Goal: Check status: Check status

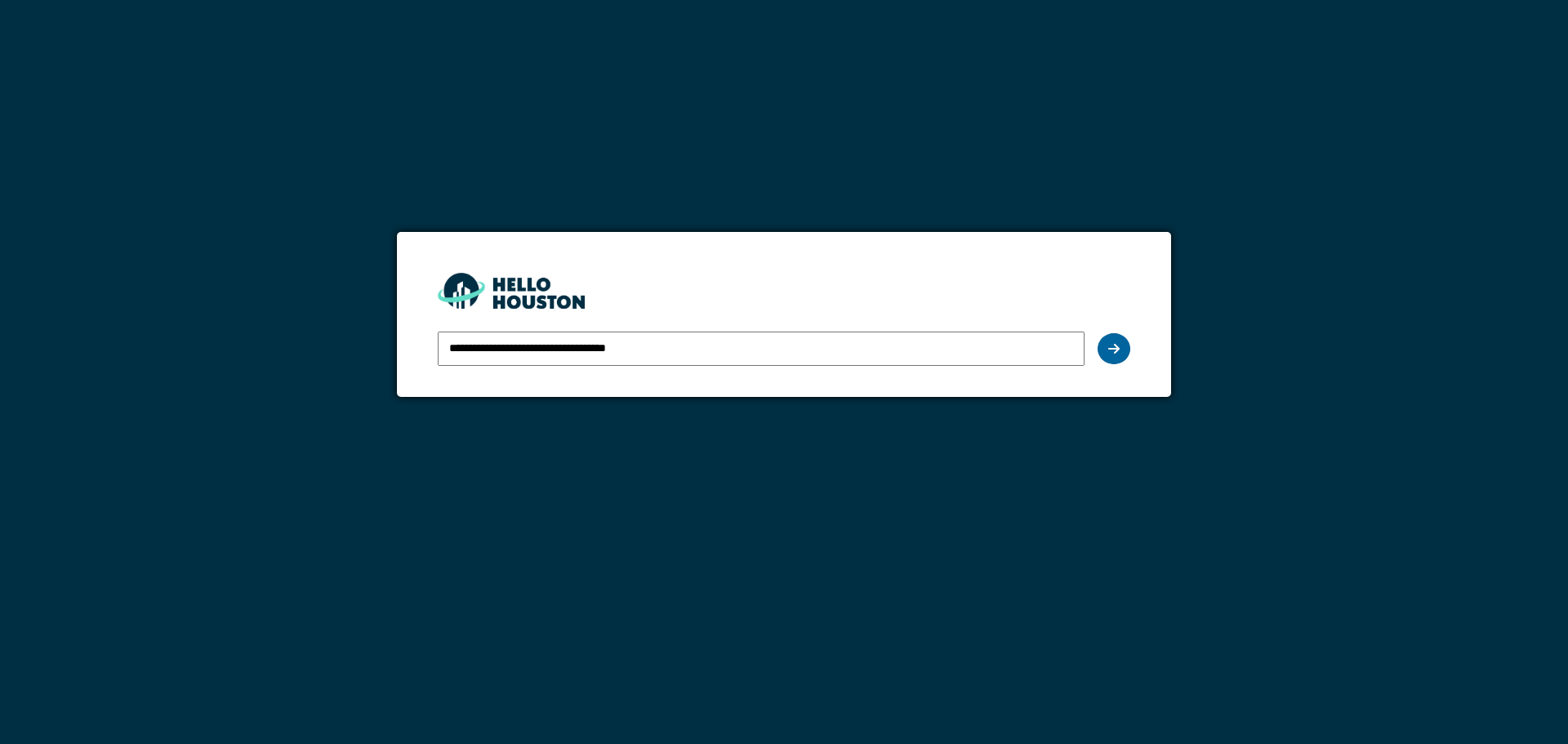
click at [1117, 346] on icon at bounding box center [1114, 348] width 11 height 13
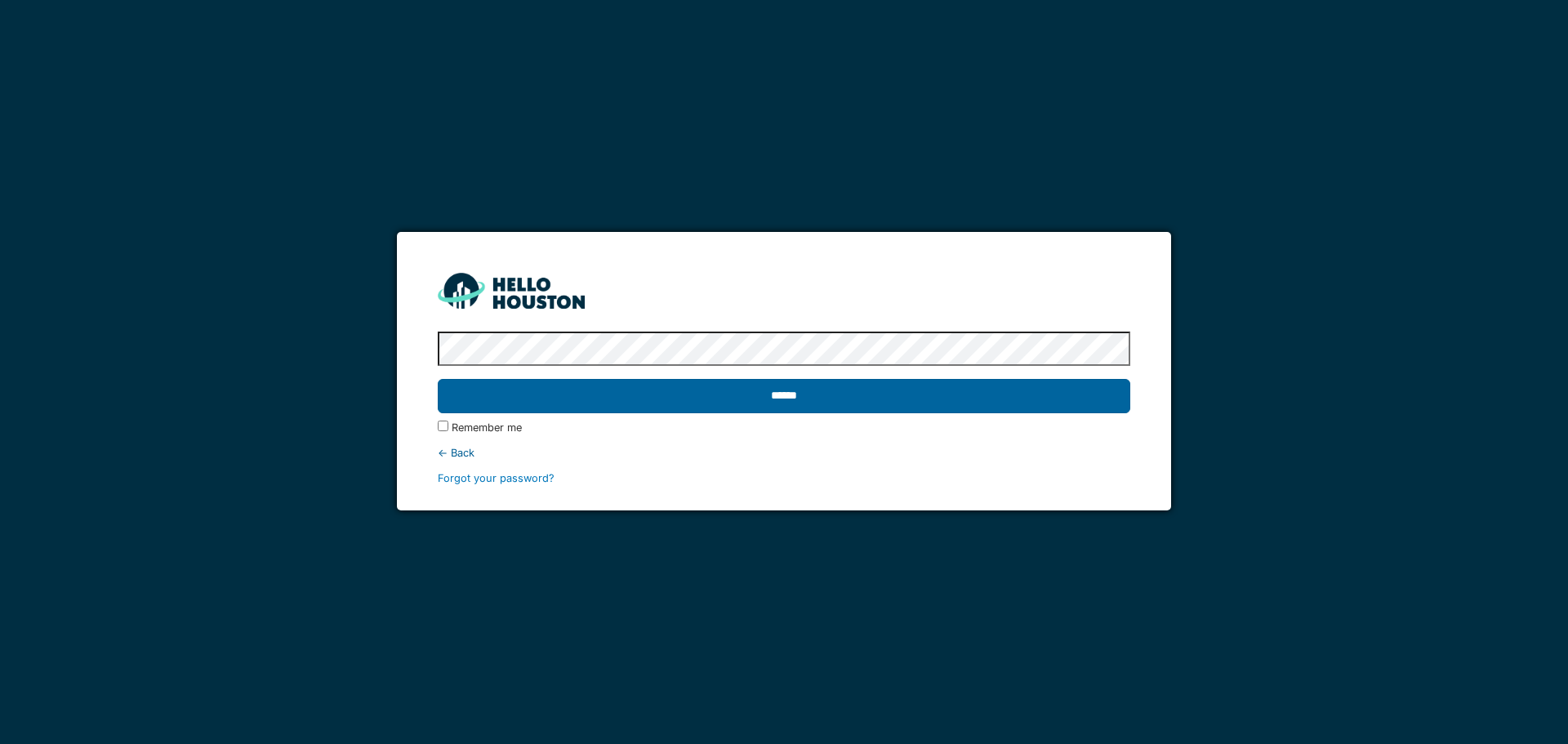
click at [996, 401] on input "******" at bounding box center [783, 395] width 691 height 34
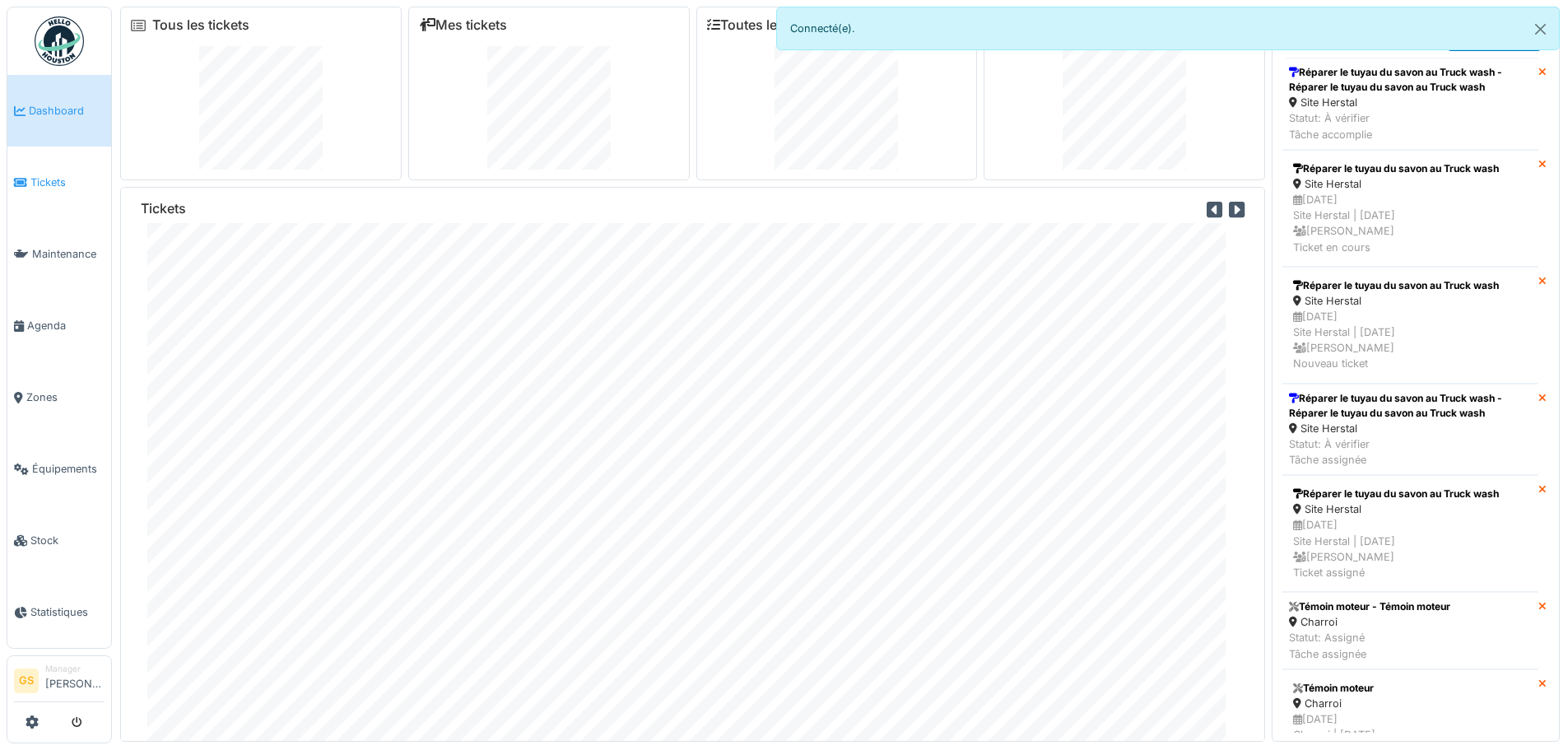
click at [41, 175] on span "Tickets" at bounding box center [68, 182] width 74 height 16
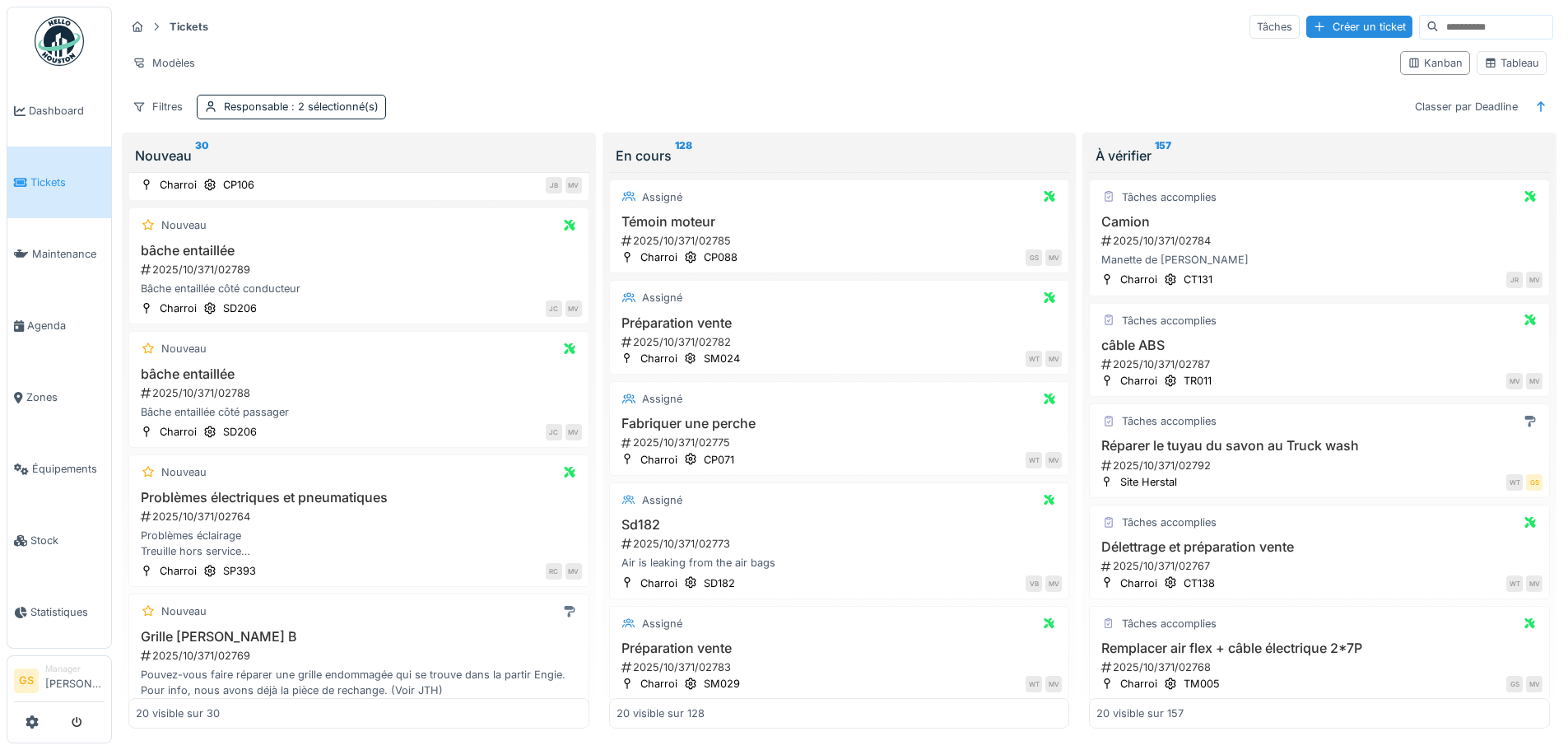
scroll to position [247, 0]
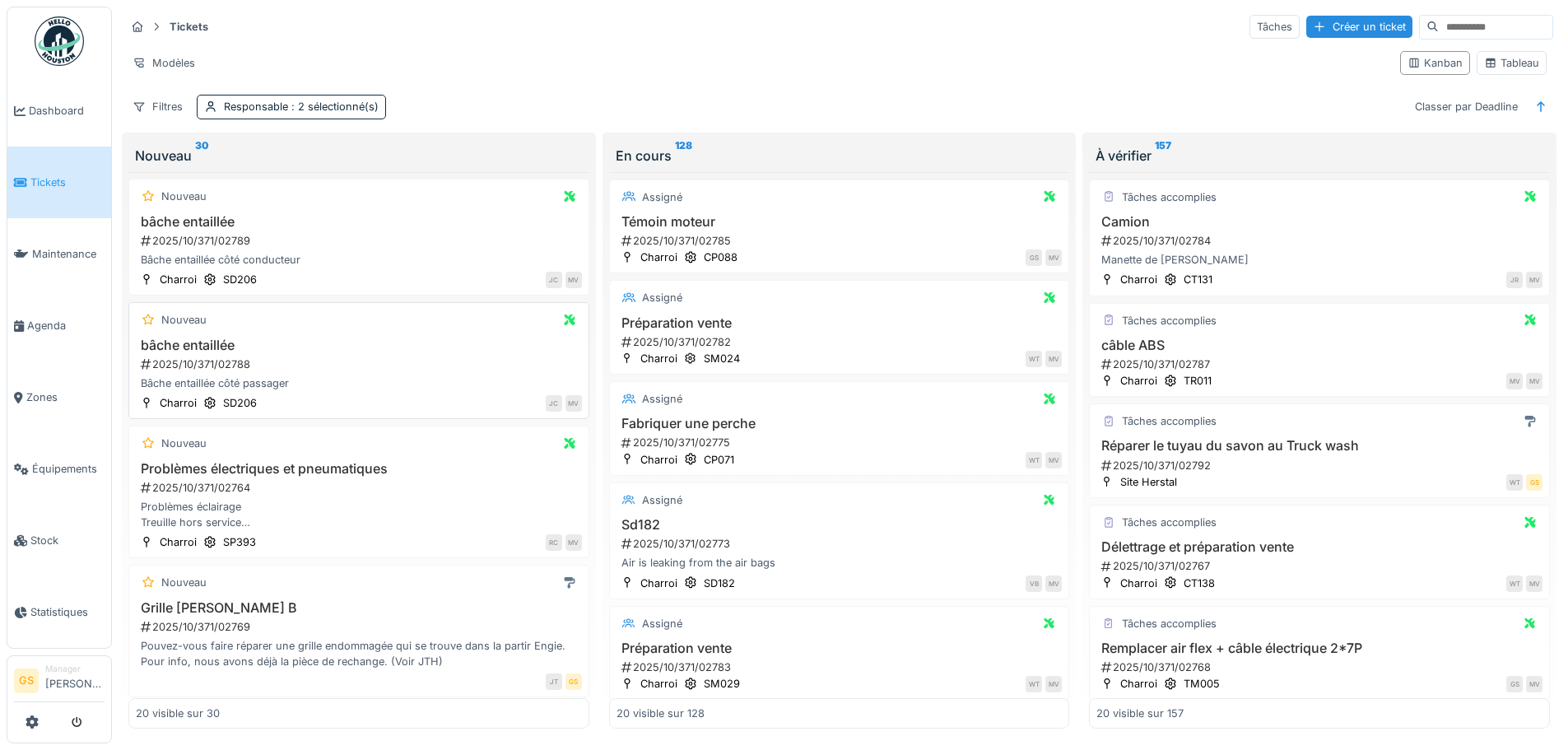
click at [208, 364] on div "2025/10/371/02788" at bounding box center [360, 364] width 443 height 16
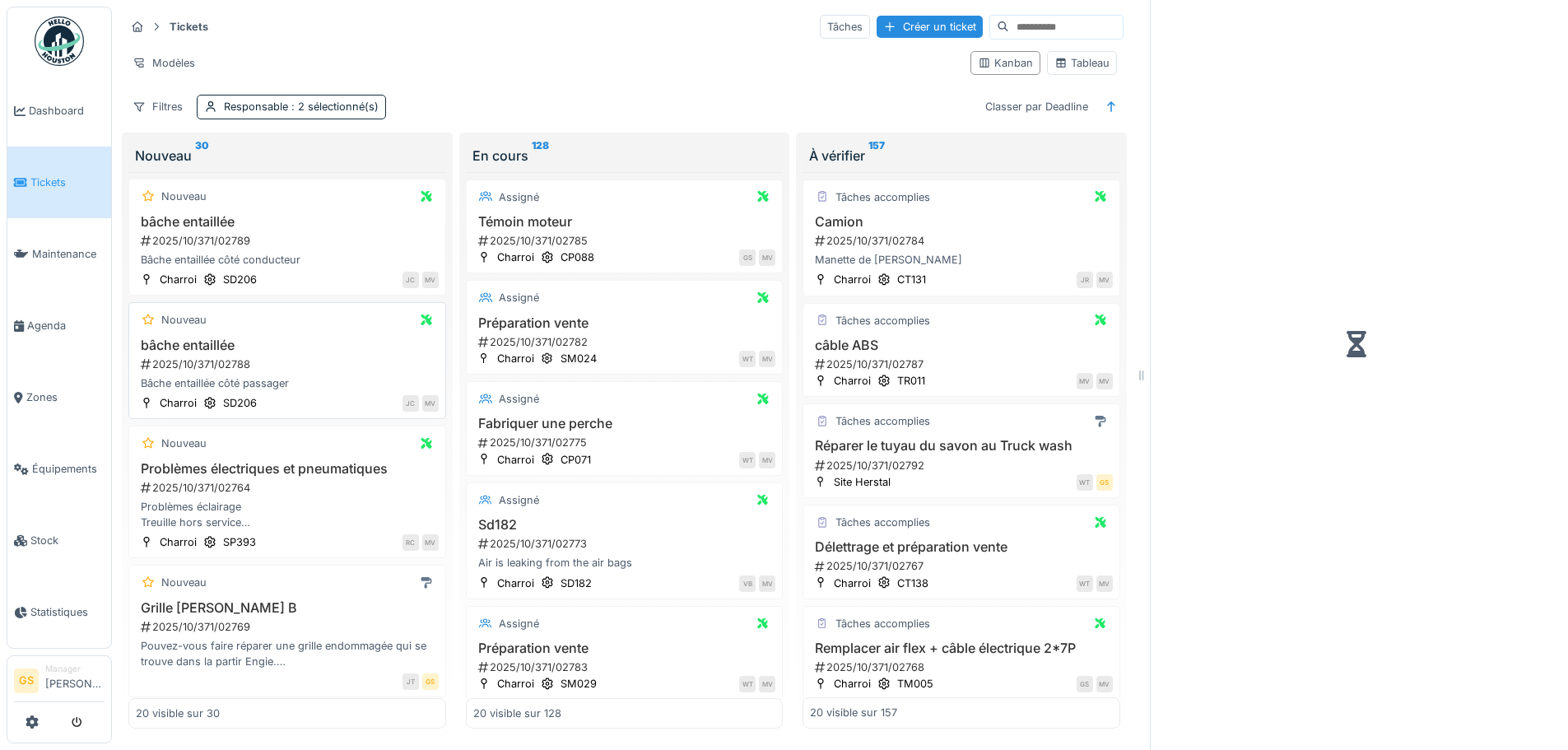
scroll to position [263, 0]
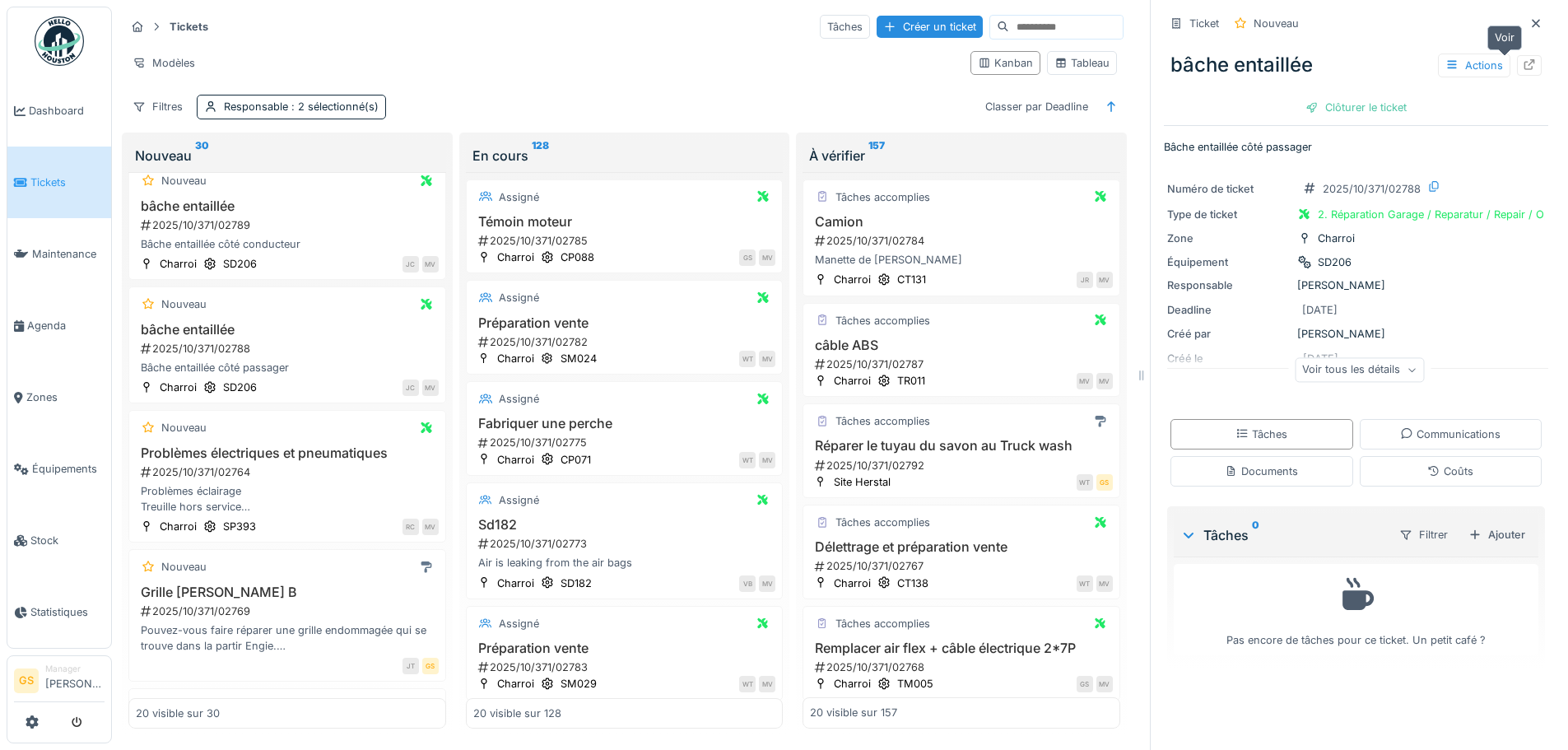
click at [1522, 63] on icon at bounding box center [1528, 64] width 13 height 11
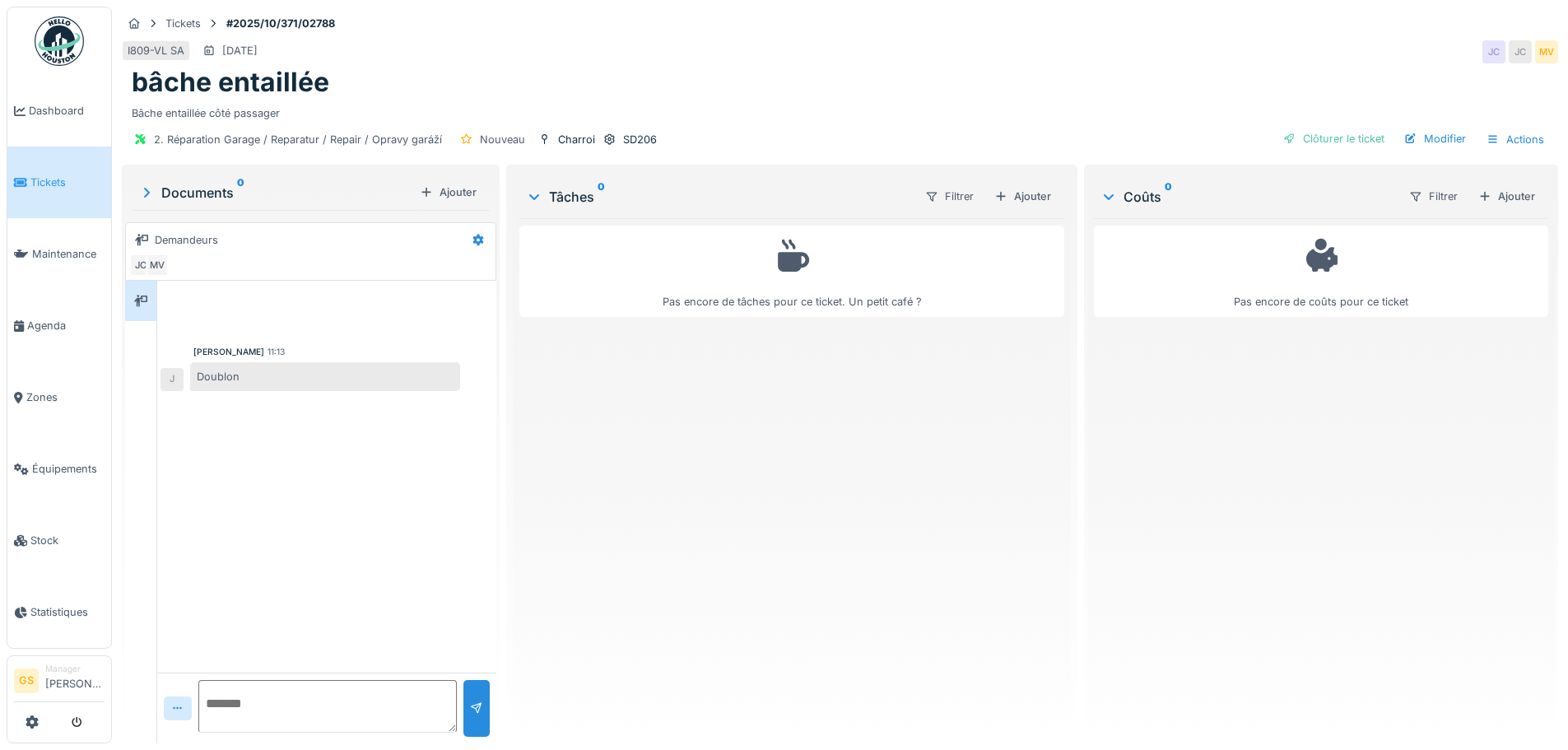
click at [35, 175] on span "Tickets" at bounding box center [68, 182] width 74 height 16
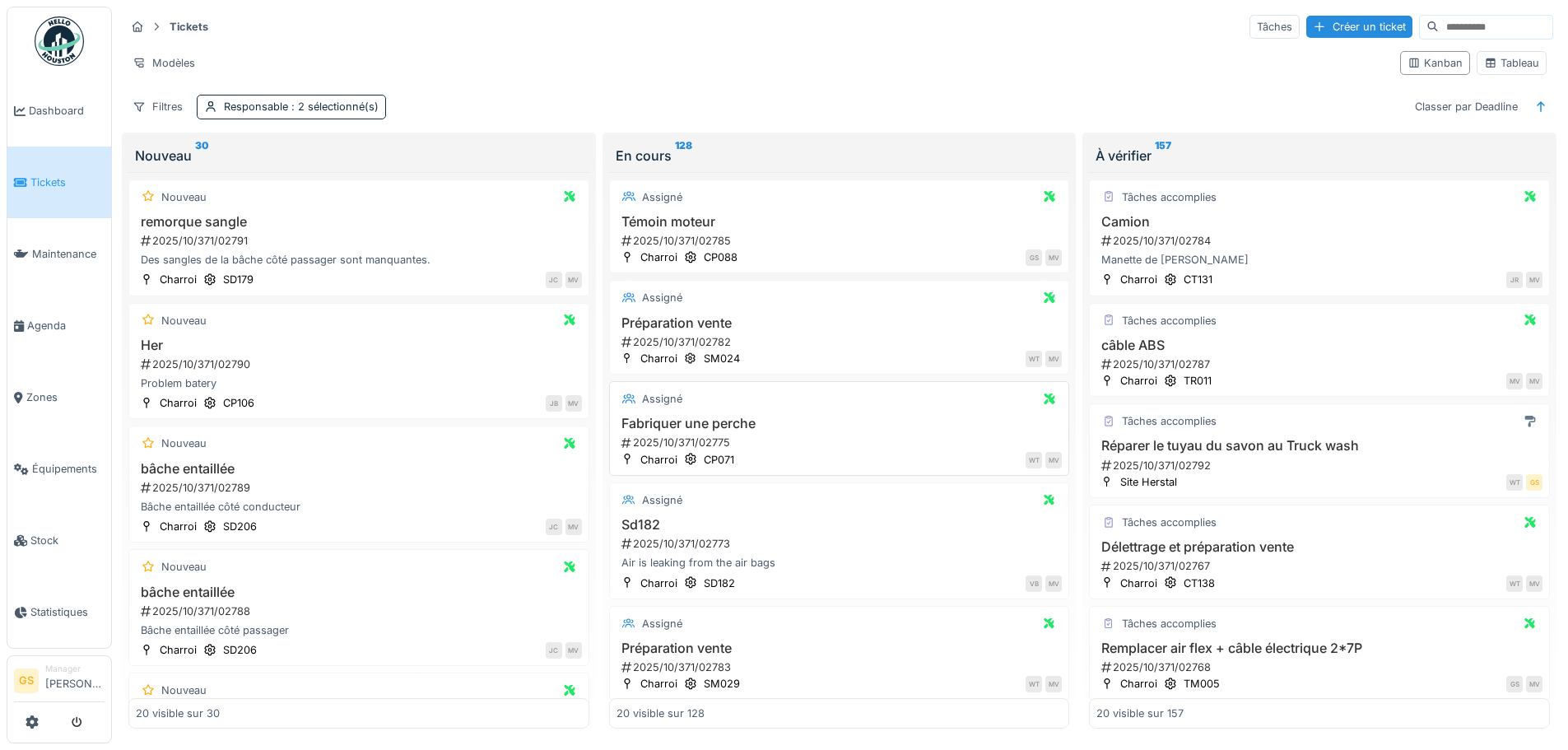
click at [676, 440] on div "2025/10/371/02775" at bounding box center [840, 442] width 443 height 16
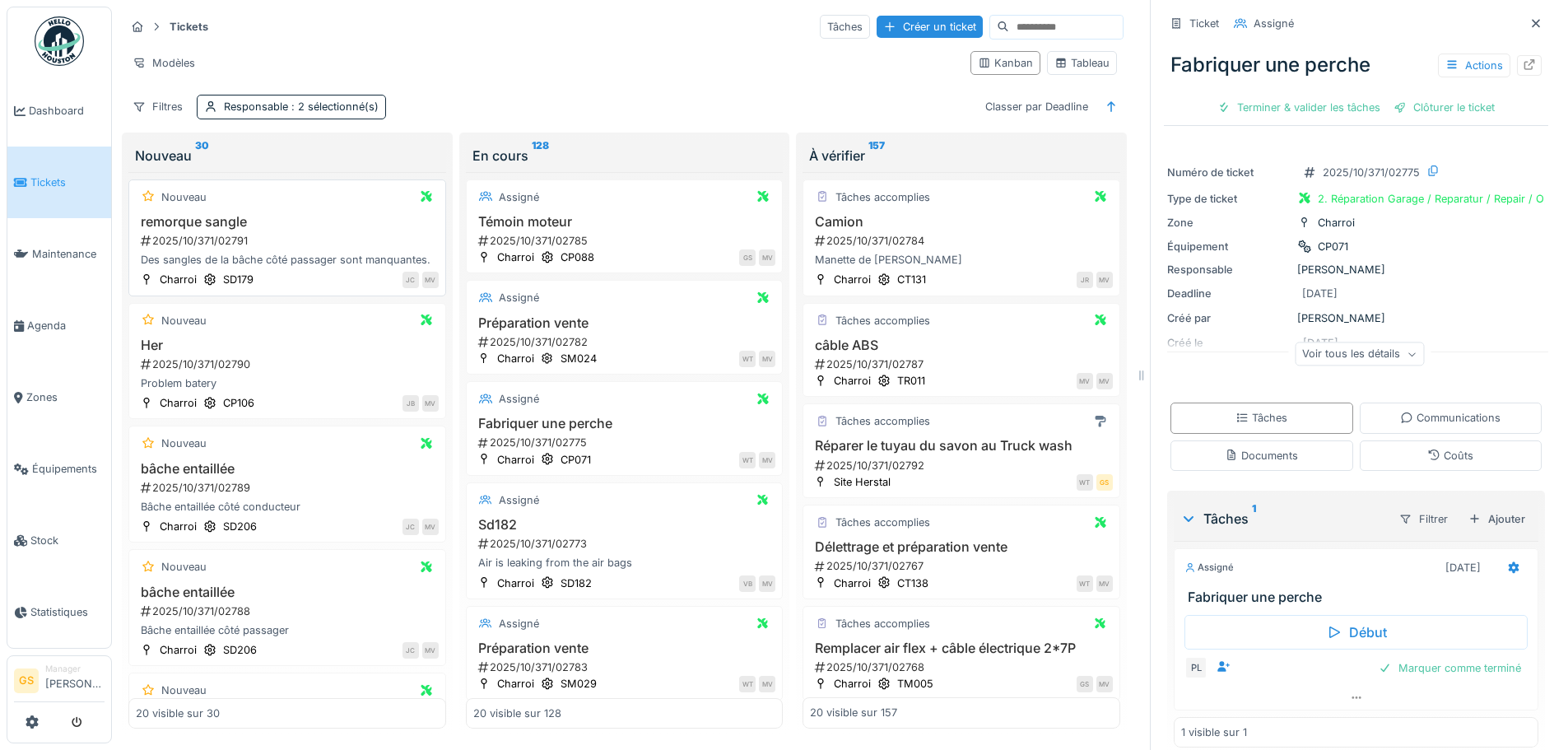
click at [218, 258] on div "Des sangles de la bâche côté passager sont manquantes." at bounding box center [287, 260] width 303 height 16
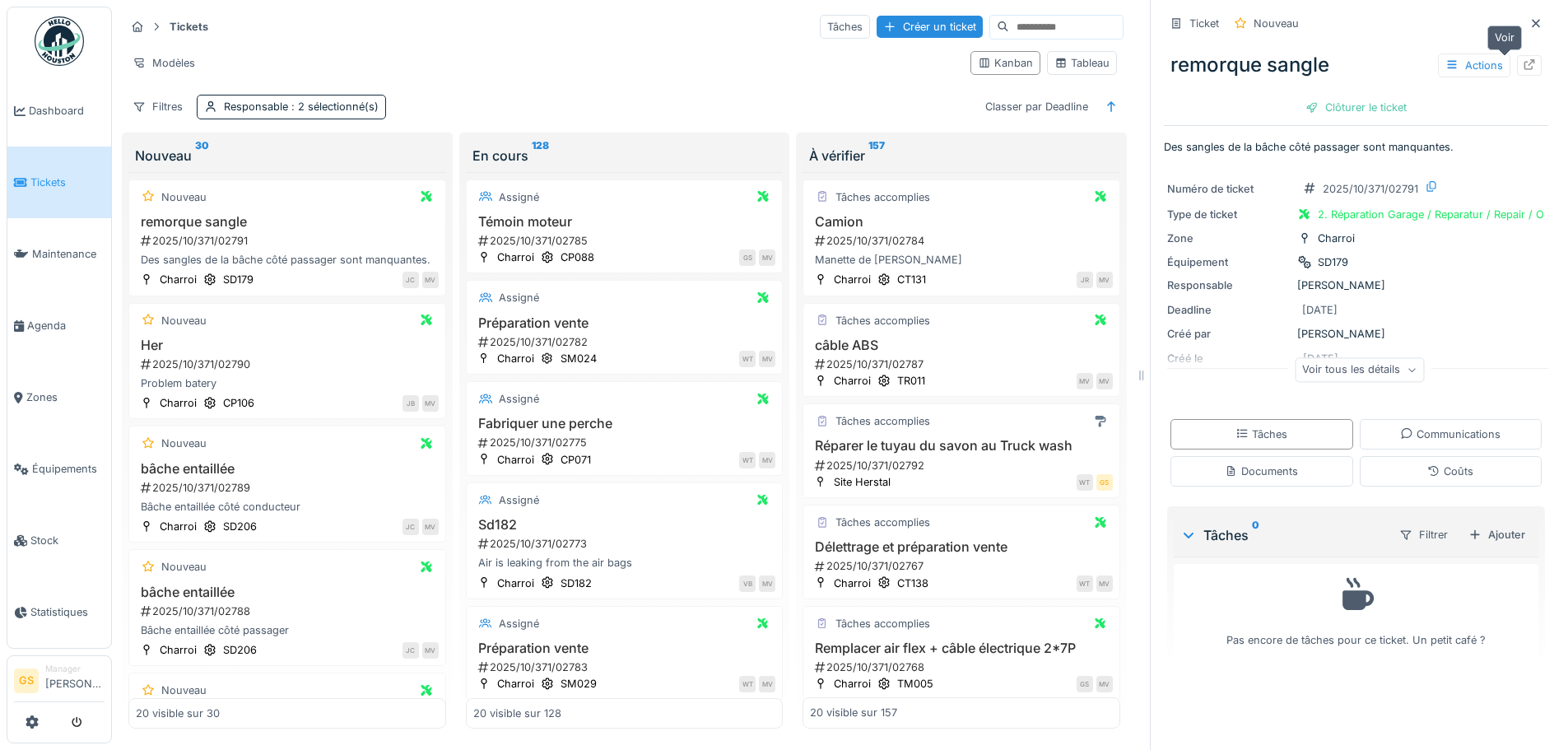
click at [1522, 58] on div at bounding box center [1528, 65] width 13 height 16
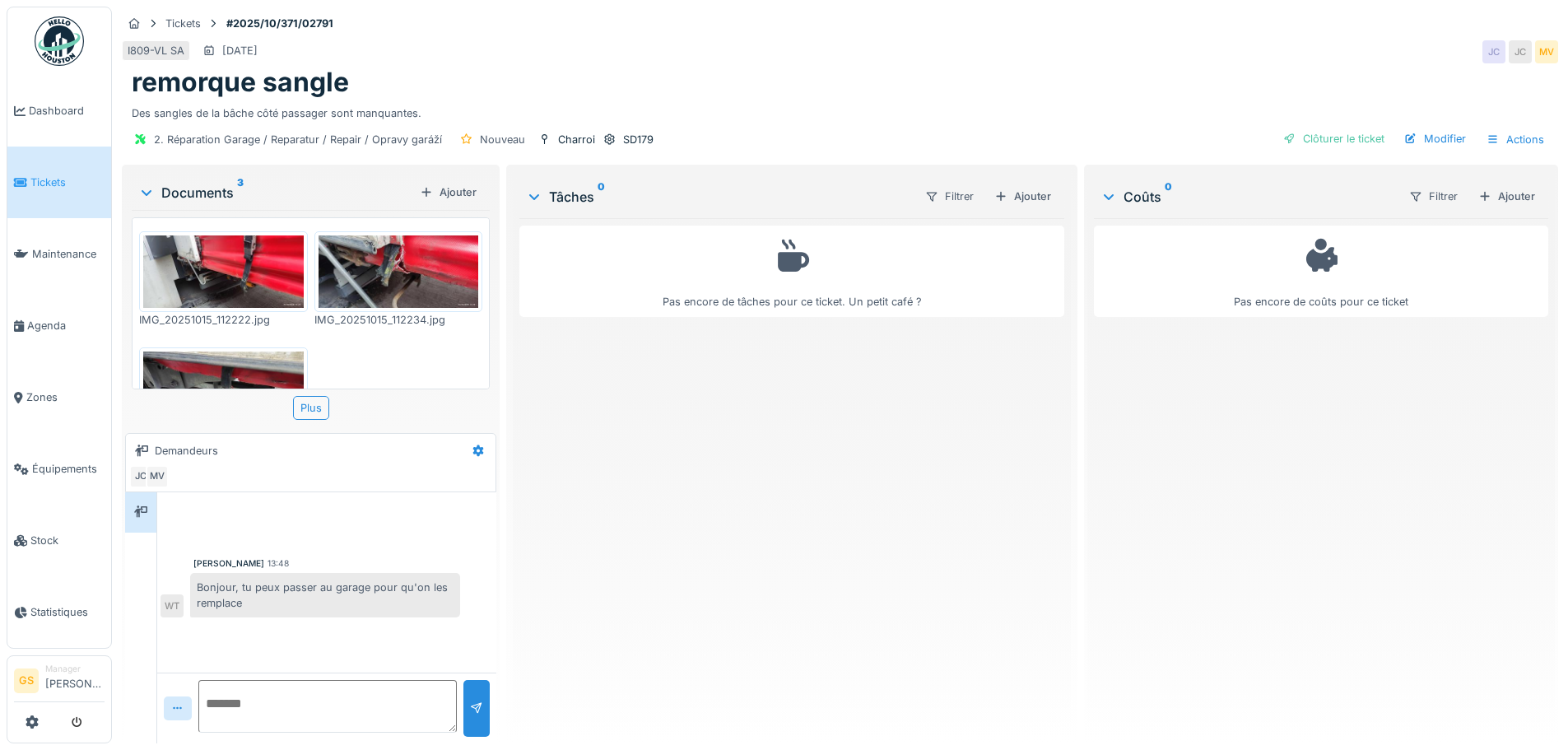
click at [386, 272] on img at bounding box center [399, 271] width 160 height 72
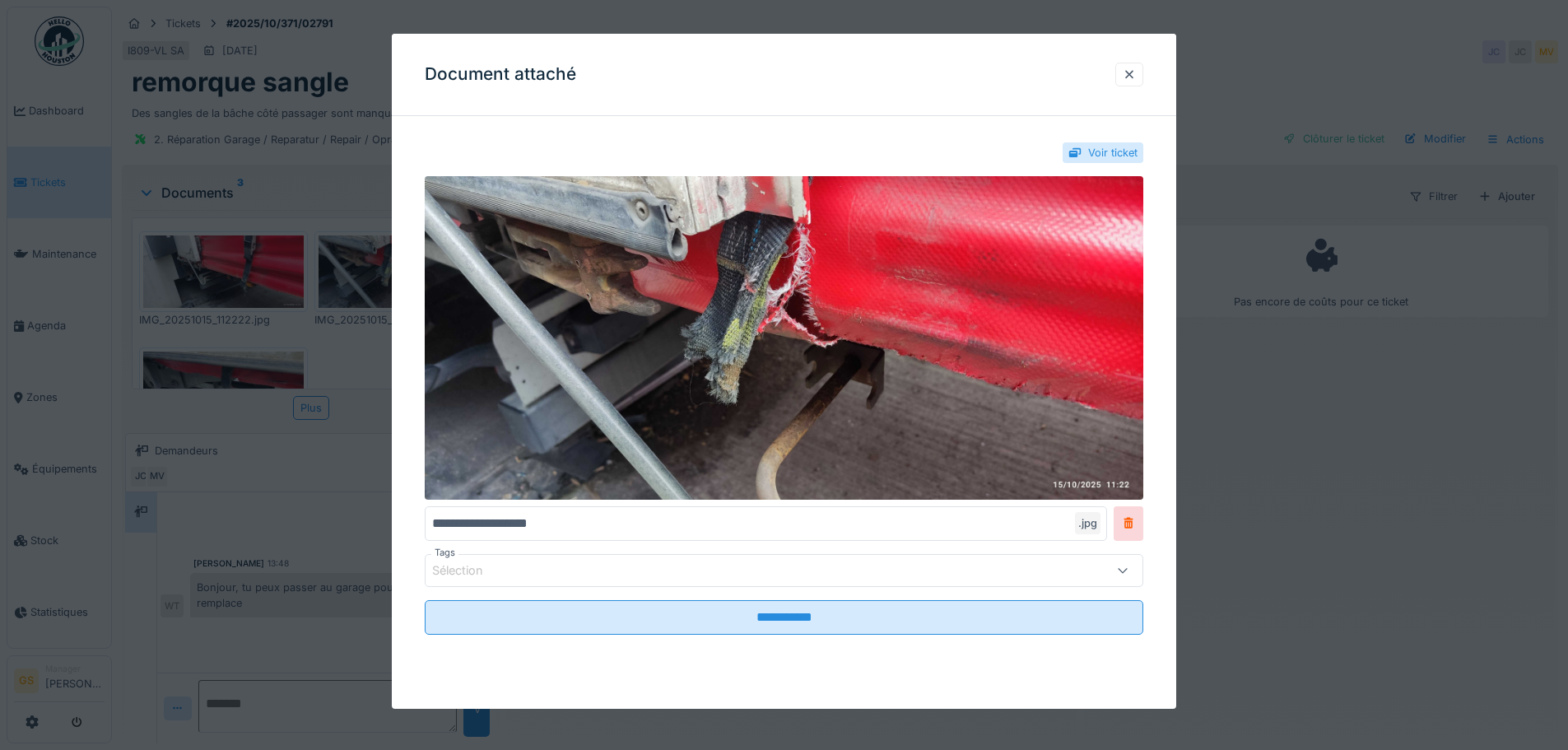
click at [247, 369] on div at bounding box center [784, 375] width 1568 height 750
